Goal: Task Accomplishment & Management: Use online tool/utility

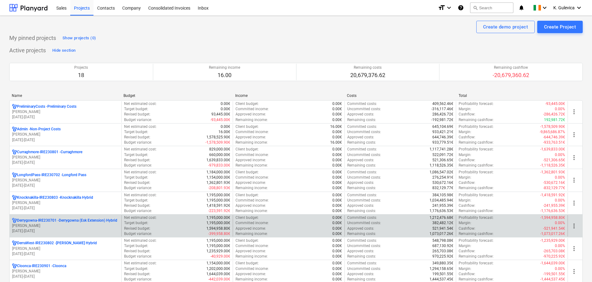
click at [68, 224] on p "[PERSON_NAME]" at bounding box center [65, 225] width 107 height 5
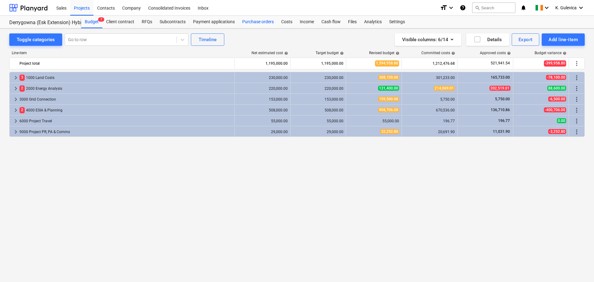
click at [256, 19] on div "Purchase orders" at bounding box center [258, 22] width 39 height 12
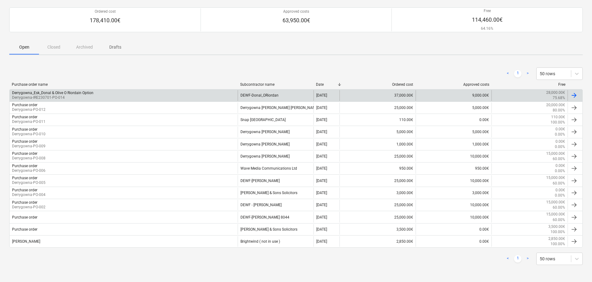
scroll to position [51, 0]
click at [262, 94] on div "DEWF-Donal_ORiordan" at bounding box center [276, 95] width 76 height 11
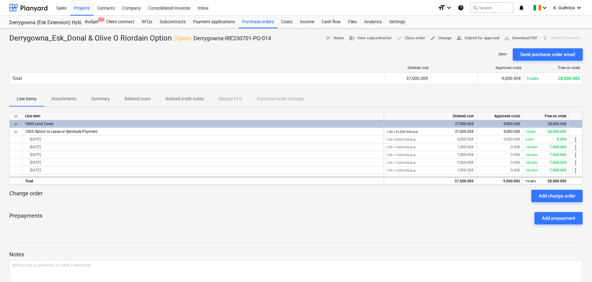
drag, startPoint x: 63, startPoint y: 94, endPoint x: 68, endPoint y: 105, distance: 11.9
click at [64, 96] on span "Attachments" at bounding box center [64, 99] width 40 height 10
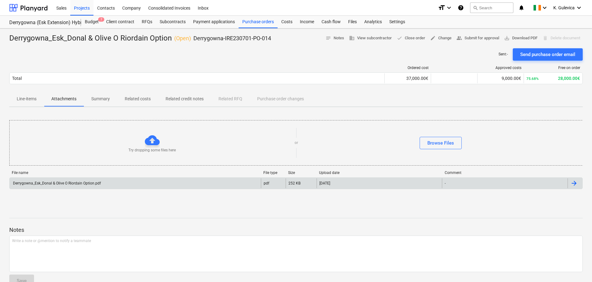
click at [94, 184] on div "Derrygowna_Esk_Donal & Olive O Riordain Option.pdf" at bounding box center [56, 183] width 89 height 4
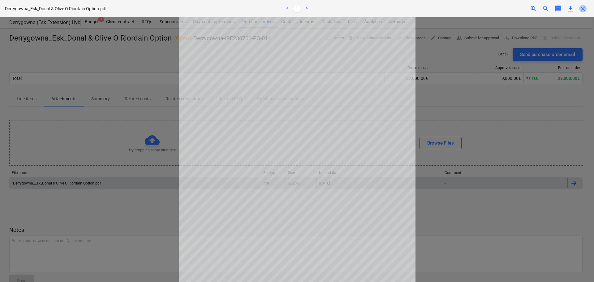
click at [584, 12] on span "close" at bounding box center [582, 8] width 7 height 7
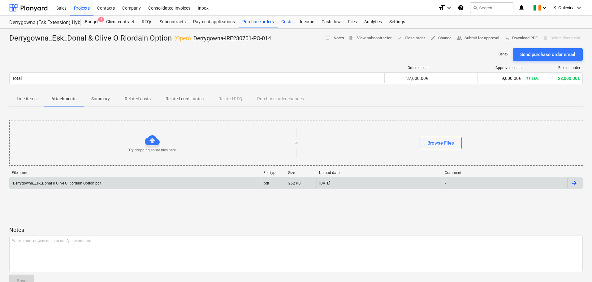
click at [283, 23] on div "Costs" at bounding box center [286, 22] width 19 height 12
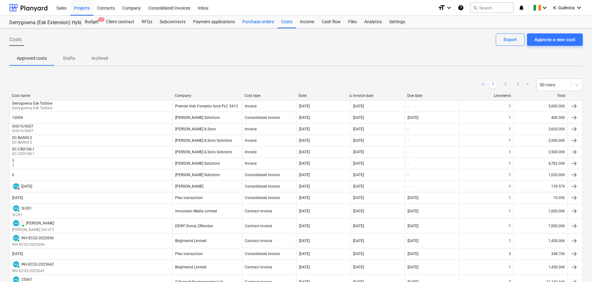
click at [256, 25] on div "Purchase orders" at bounding box center [258, 22] width 39 height 12
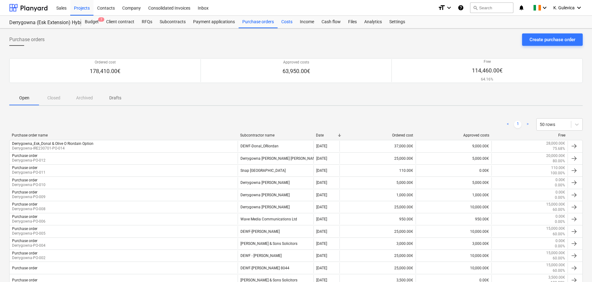
click at [289, 22] on div "Costs" at bounding box center [286, 22] width 19 height 12
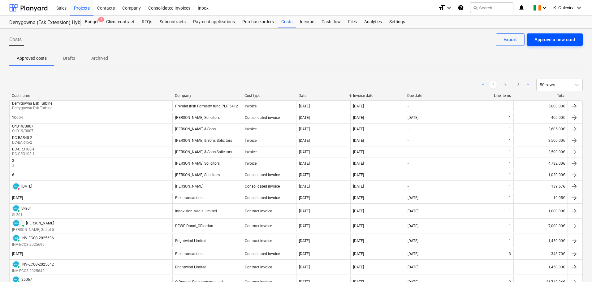
click at [557, 39] on div "Approve a new cost" at bounding box center [554, 40] width 41 height 8
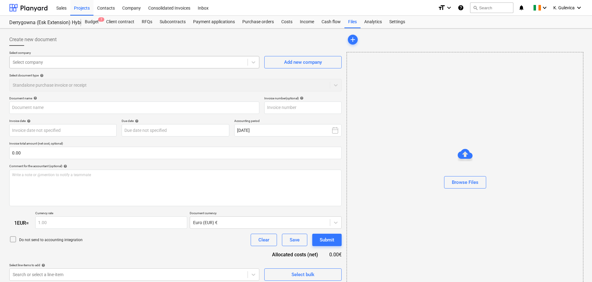
type input "Derrygowna_Esk_Donal & Olive O Riordain Option.pdf"
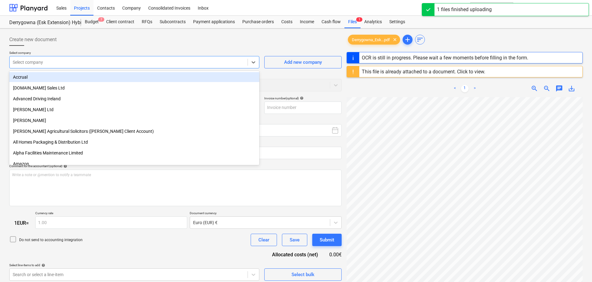
click at [68, 61] on div at bounding box center [129, 62] width 232 height 6
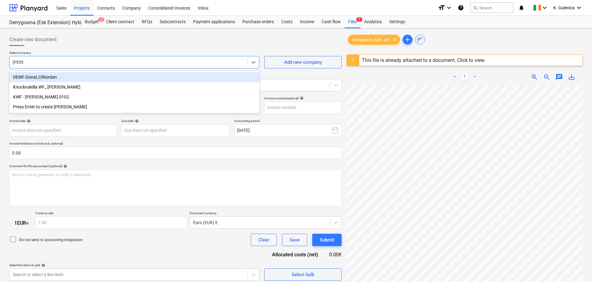
type input "[PERSON_NAME]"
click at [61, 76] on div "DEWF-Donal_ORiordan" at bounding box center [134, 77] width 250 height 10
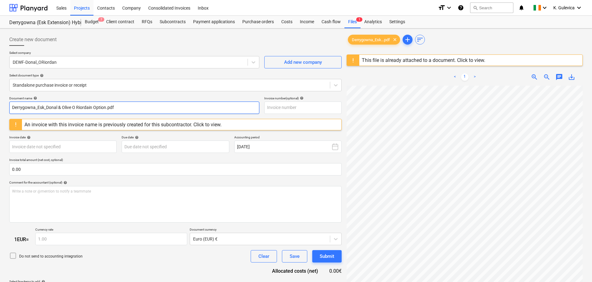
drag, startPoint x: 122, startPoint y: 107, endPoint x: 8, endPoint y: 106, distance: 113.9
click at [8, 106] on div "Create new document Select company DEWF-Donal_ORiordan Add new company Select d…" at bounding box center [175, 192] width 337 height 322
paste input "onal & Olive O Riordain"
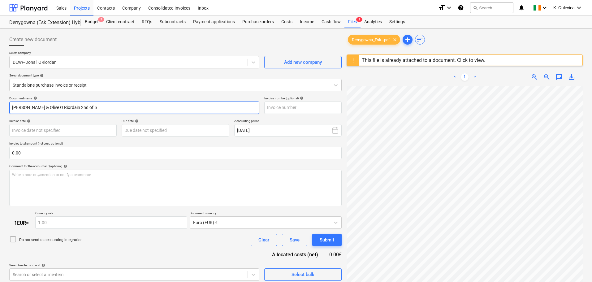
drag, startPoint x: 78, startPoint y: 108, endPoint x: 32, endPoint y: 107, distance: 45.2
click at [0, 107] on html "Sales Projects Contacts Company Consolidated Invoices Inbox format_size keyboar…" at bounding box center [296, 141] width 592 height 282
type input "[PERSON_NAME] & Olive O Riordain 2nd of 5"
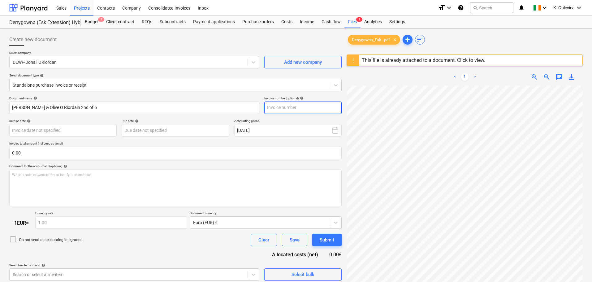
click at [283, 108] on input "text" at bounding box center [302, 107] width 77 height 12
paste input "[PERSON_NAME] & Olive O Riordain 2nd of 5"
type input "[PERSON_NAME] & Olive O Riordain 2nd of 5"
click at [75, 129] on body "Sales Projects Contacts Company Consolidated Invoices Inbox format_size keyboar…" at bounding box center [296, 141] width 592 height 282
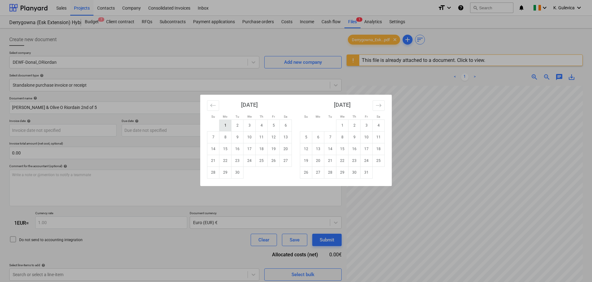
click at [226, 126] on td "1" at bounding box center [225, 125] width 12 height 12
type input "[DATE]"
click at [188, 129] on body "Sales Projects Contacts Company Consolidated Invoices Inbox format_size keyboar…" at bounding box center [296, 141] width 592 height 282
click at [238, 175] on td "30" at bounding box center [237, 172] width 12 height 12
type input "[DATE]"
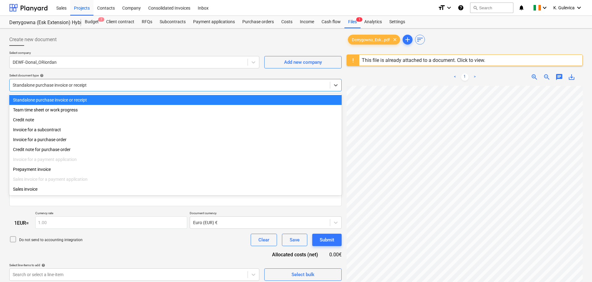
click at [121, 83] on div at bounding box center [170, 85] width 314 height 6
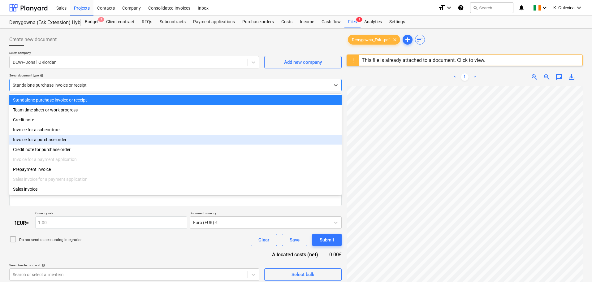
click at [44, 140] on div "Invoice for a purchase order" at bounding box center [175, 140] width 332 height 10
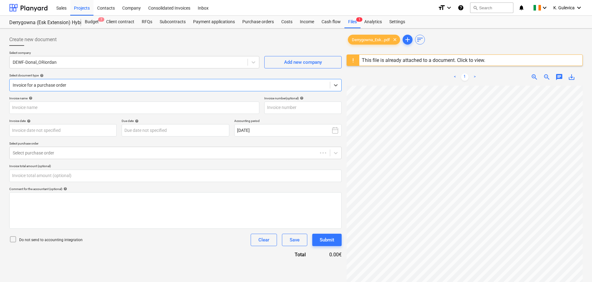
type input "Derrygowna_Esk_Donal & Olive O Riordain Option.pdf"
type input "0.00"
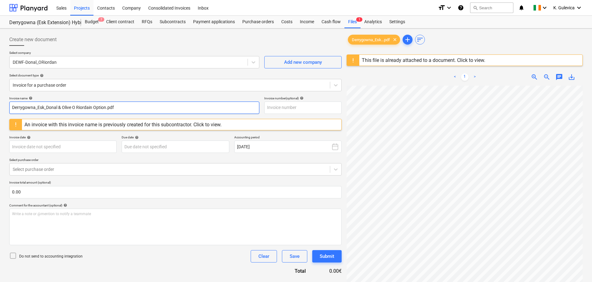
drag, startPoint x: 120, startPoint y: 107, endPoint x: -30, endPoint y: 107, distance: 150.0
click at [0, 107] on html "Sales Projects Contacts Company Consolidated Invoices Inbox format_size keyboar…" at bounding box center [296, 141] width 592 height 282
paste input "onal & Olive O Riordain 2nd of 5"
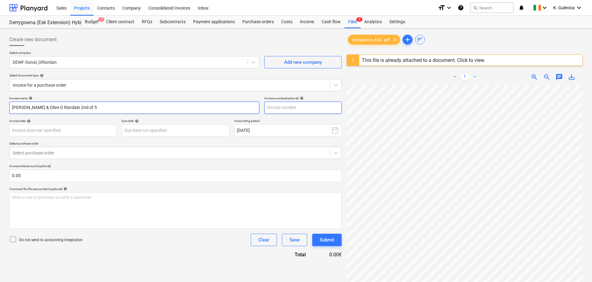
type input "[PERSON_NAME] & Olive O Riordain 2nd of 5"
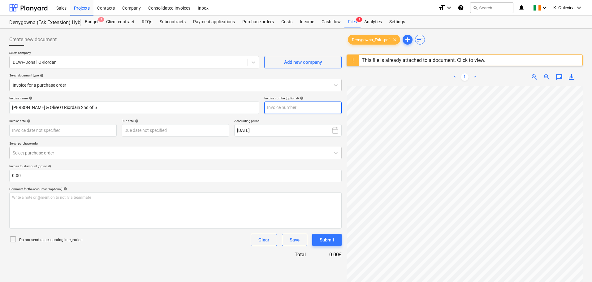
click at [287, 105] on input "text" at bounding box center [302, 107] width 77 height 12
paste input "[PERSON_NAME] & Olive O Riordain 2nd of 5"
type input "[PERSON_NAME] & Olive O Riordain 2nd of 5"
click at [138, 151] on div at bounding box center [170, 153] width 314 height 6
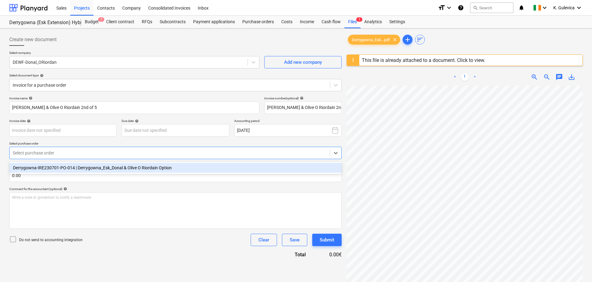
click at [88, 168] on div "Derrygowna-IRE230701-PO-014 | Derrygowna_Esk_Donal & Olive O Riordain Option" at bounding box center [175, 168] width 332 height 10
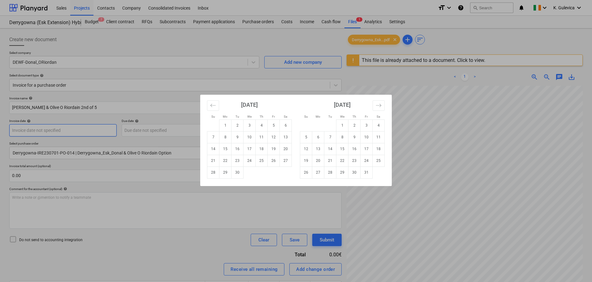
click at [85, 127] on body "Sales Projects Contacts Company Consolidated Invoices Inbox format_size keyboar…" at bounding box center [296, 141] width 592 height 282
click at [225, 124] on td "1" at bounding box center [225, 125] width 12 height 12
type input "[DATE]"
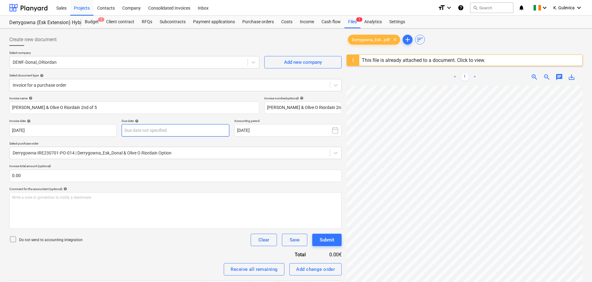
click at [177, 131] on body "Sales Projects Contacts Company Consolidated Invoices Inbox format_size keyboar…" at bounding box center [296, 141] width 592 height 282
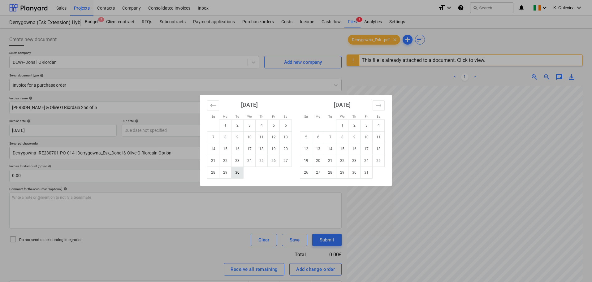
click at [239, 176] on td "30" at bounding box center [237, 172] width 12 height 12
type input "[DATE]"
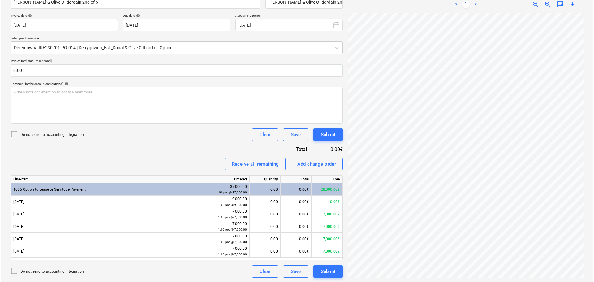
scroll to position [106, 0]
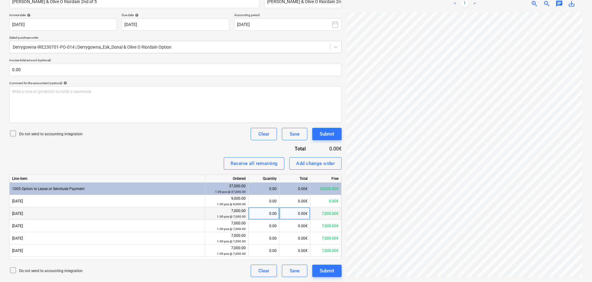
click at [267, 213] on div "0.00" at bounding box center [264, 213] width 26 height 12
type input "1"
click at [328, 274] on div "Submit" at bounding box center [327, 271] width 15 height 8
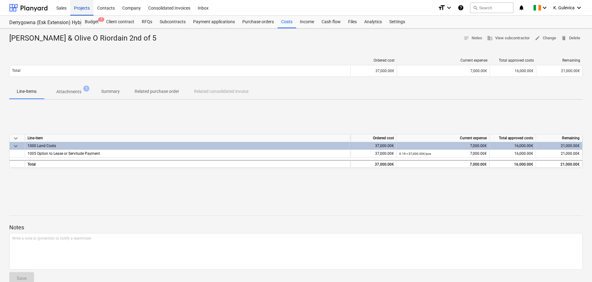
click at [83, 6] on div "Projects" at bounding box center [81, 8] width 23 height 16
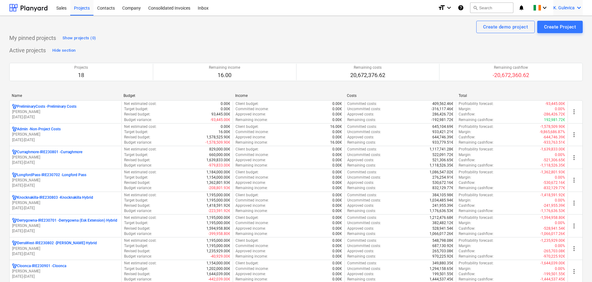
click at [570, 4] on div "K. Gulevica keyboard_arrow_down" at bounding box center [567, 7] width 29 height 15
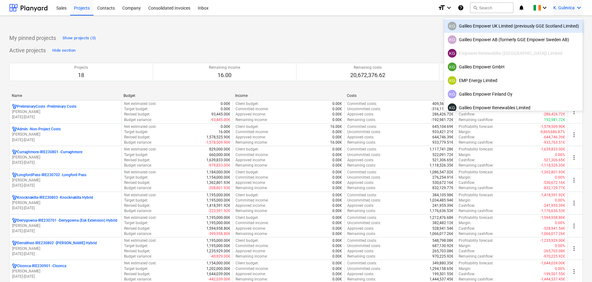
click at [493, 27] on div "KG Galileo Empower UK Limited (previously GGE Scotland Limited)" at bounding box center [513, 26] width 131 height 9
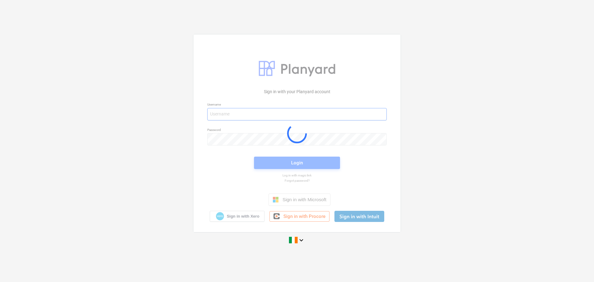
type input "[EMAIL_ADDRESS][DOMAIN_NAME]"
